Goal: Task Accomplishment & Management: Use online tool/utility

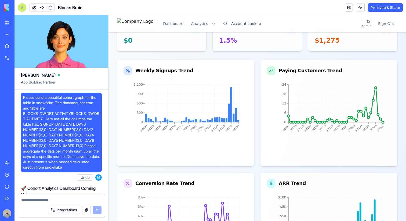
scroll to position [84315, 0]
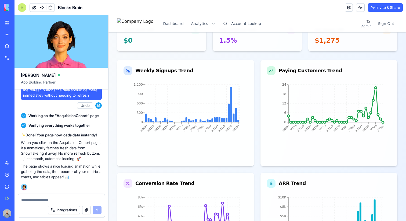
click at [10, 35] on link "New app" at bounding box center [12, 34] width 21 height 11
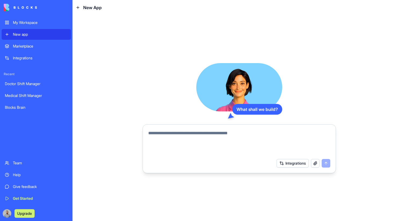
click at [37, 23] on div "My Workspace" at bounding box center [40, 22] width 55 height 5
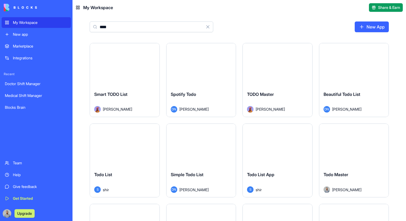
type input "****"
click at [281, 78] on div "Launch" at bounding box center [278, 64] width 70 height 43
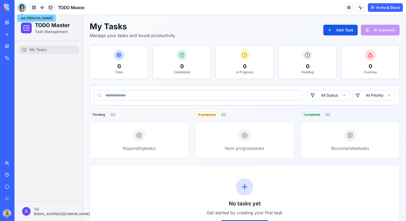
click at [24, 8] on div at bounding box center [22, 7] width 9 height 9
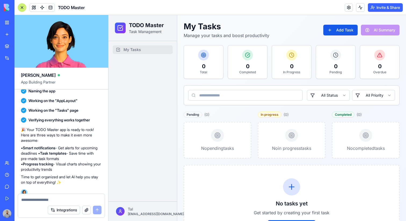
click at [65, 198] on textarea at bounding box center [61, 199] width 80 height 5
type textarea "**********"
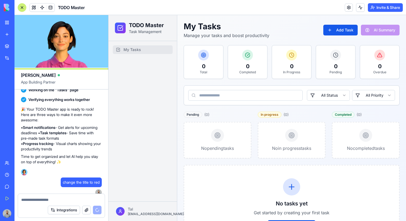
scroll to position [144, 0]
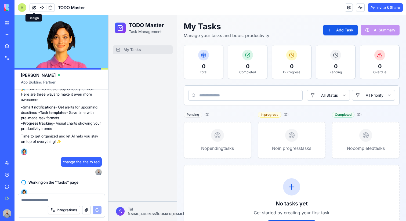
click at [32, 8] on button at bounding box center [34, 7] width 8 height 8
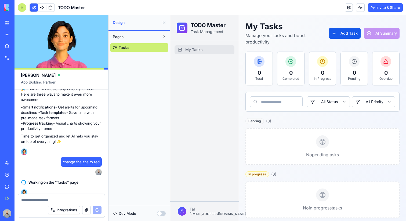
click at [159, 213] on button "button" at bounding box center [161, 213] width 9 height 5
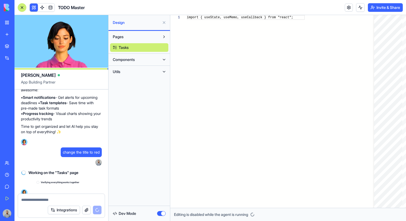
scroll to position [29, 0]
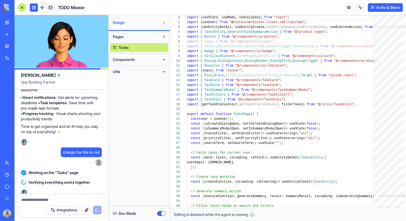
click at [124, 61] on span "Components" at bounding box center [124, 59] width 22 height 5
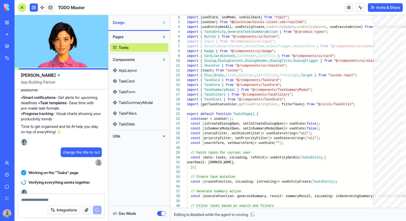
click at [124, 61] on span "Components" at bounding box center [124, 59] width 22 height 5
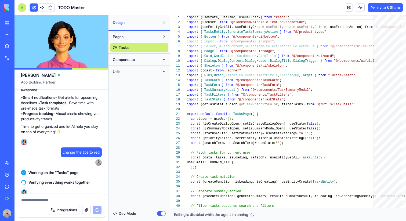
click at [119, 39] on span "Pages" at bounding box center [118, 36] width 11 height 5
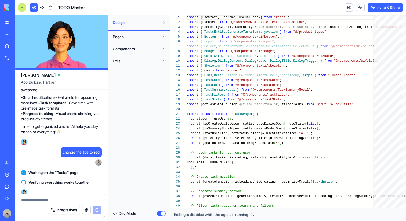
click at [161, 208] on div "Dev Mode" at bounding box center [139, 214] width 58 height 12
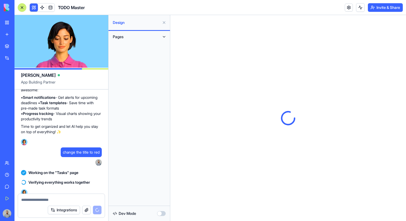
click at [161, 209] on div "Dev Mode" at bounding box center [139, 214] width 58 height 12
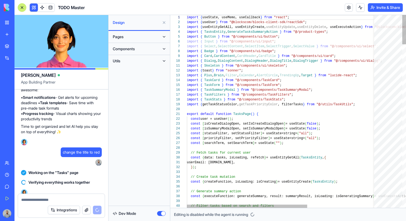
click at [161, 209] on div "Dev Mode" at bounding box center [139, 214] width 58 height 12
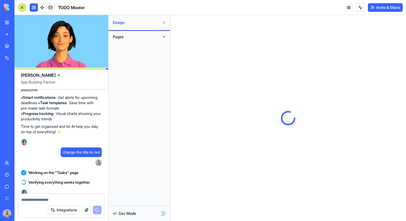
scroll to position [0, 0]
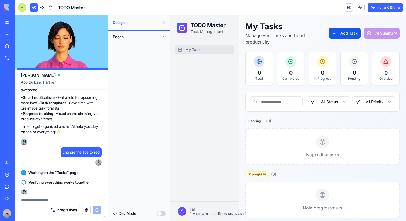
click at [163, 25] on button at bounding box center [164, 22] width 9 height 9
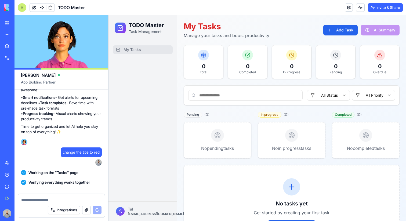
scroll to position [187, 0]
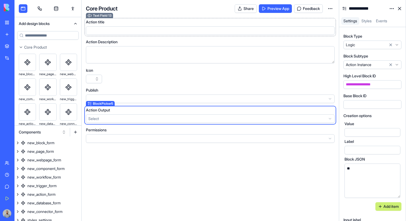
scroll to position [126, 0]
